Goal: Transaction & Acquisition: Purchase product/service

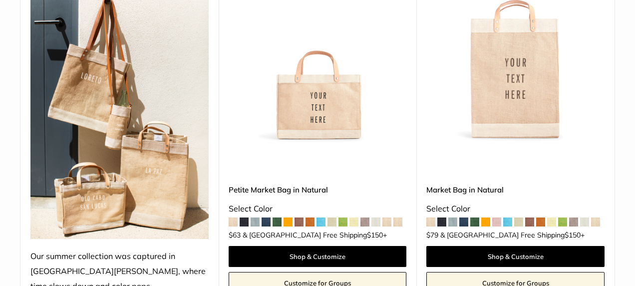
drag, startPoint x: 631, startPoint y: 20, endPoint x: 634, endPoint y: 35, distance: 14.9
click at [627, 35] on html "Market Bags Group Gifting Coming Soon Need help? Text Us: 20919 [EMAIL_ADDRESS]…" at bounding box center [317, 143] width 635 height 286
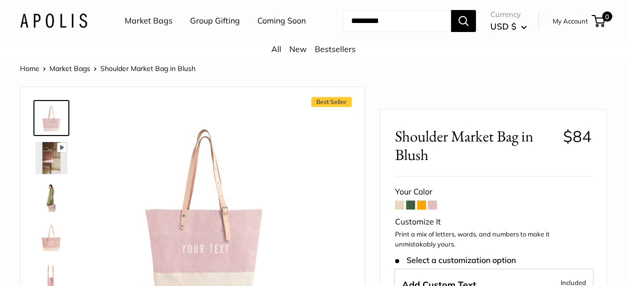
click at [468, 32] on button "Search" at bounding box center [463, 21] width 25 height 22
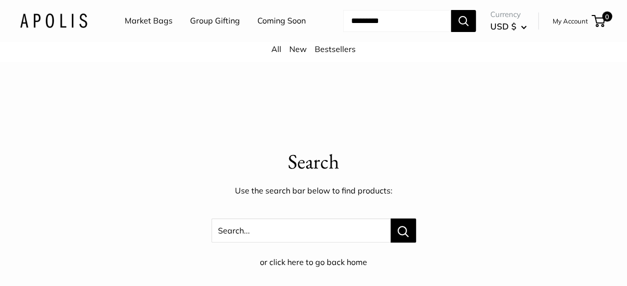
click at [405, 32] on input "Search..." at bounding box center [397, 21] width 108 height 22
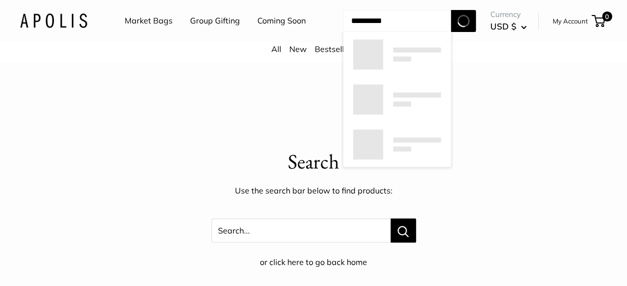
type input "**********"
click at [451, 10] on button "Search" at bounding box center [463, 21] width 25 height 22
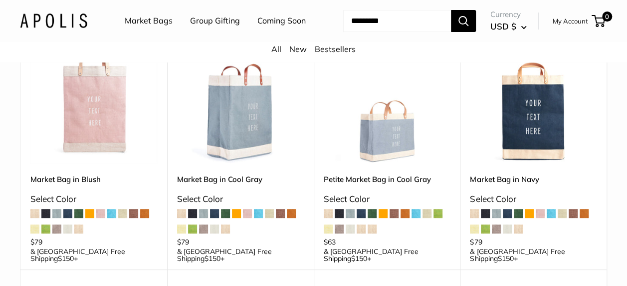
scroll to position [171, 0]
